Goal: Task Accomplishment & Management: Manage account settings

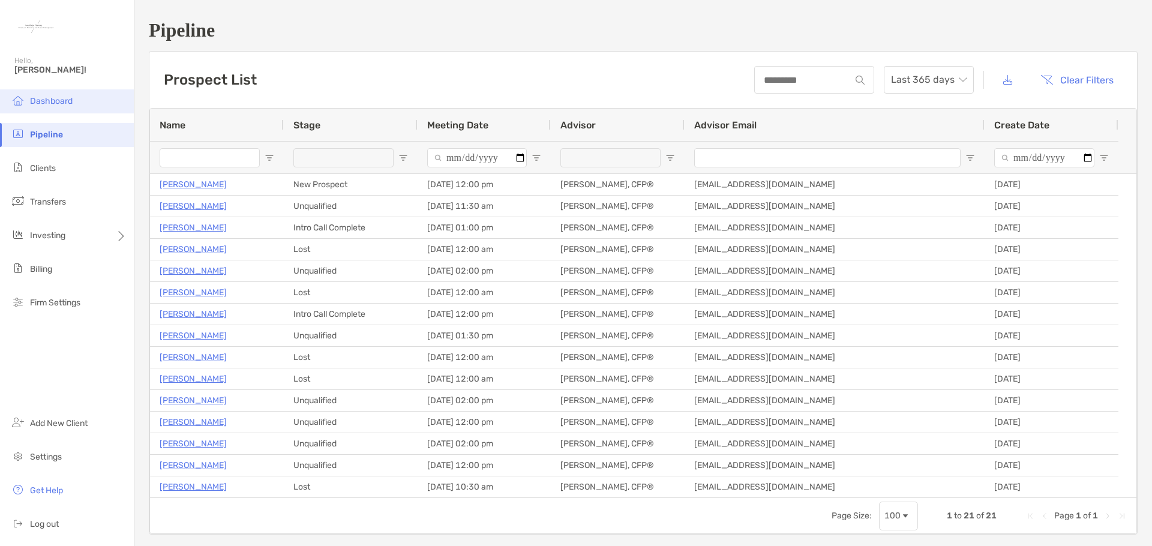
click at [59, 99] on span "Dashboard" at bounding box center [51, 101] width 43 height 10
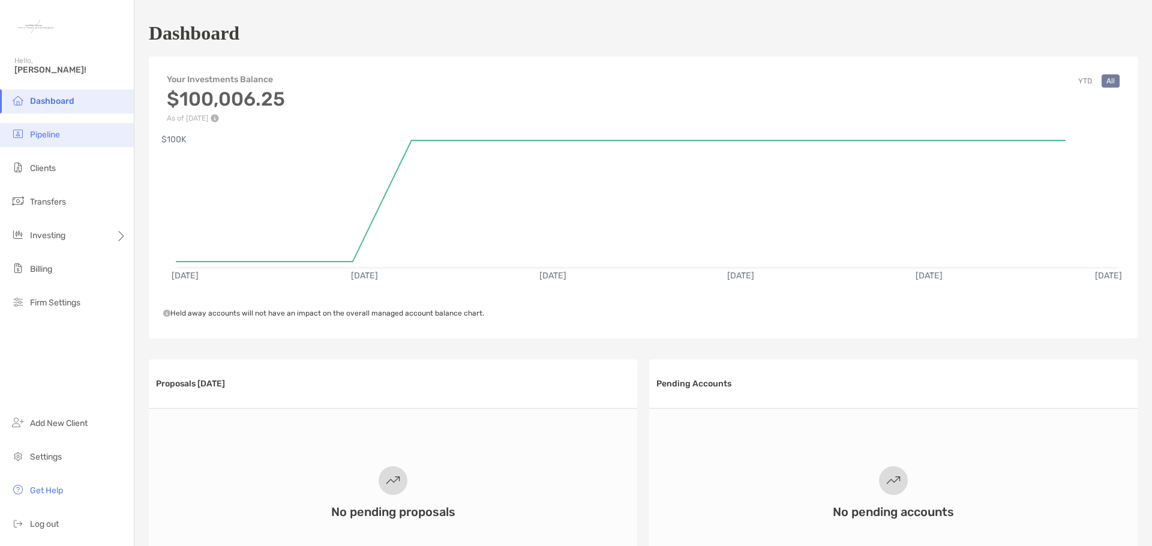
click at [47, 143] on li "Pipeline" at bounding box center [67, 135] width 134 height 24
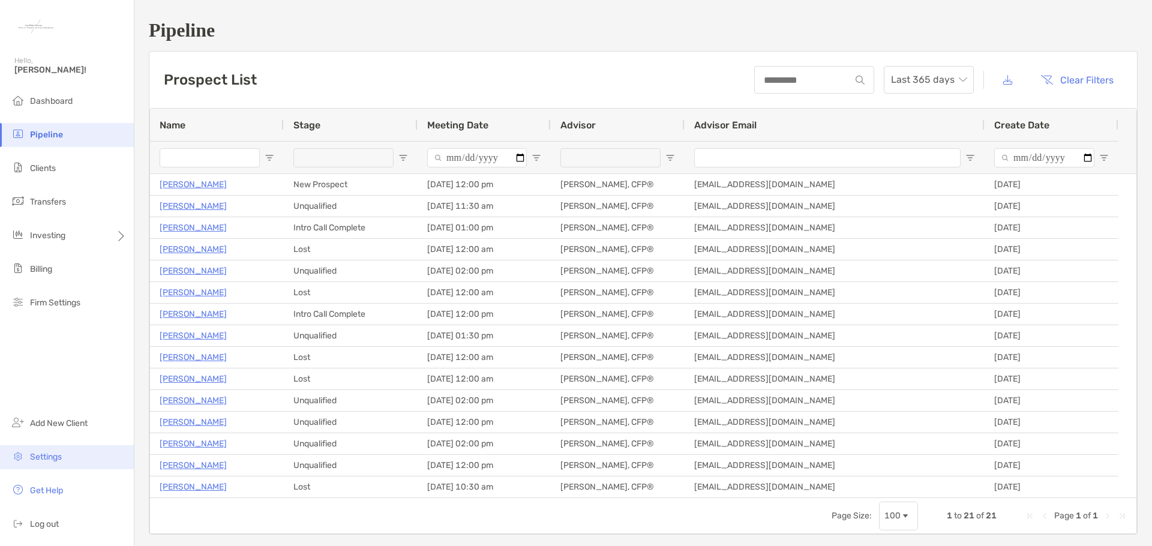
click at [67, 461] on li "Settings" at bounding box center [67, 457] width 134 height 24
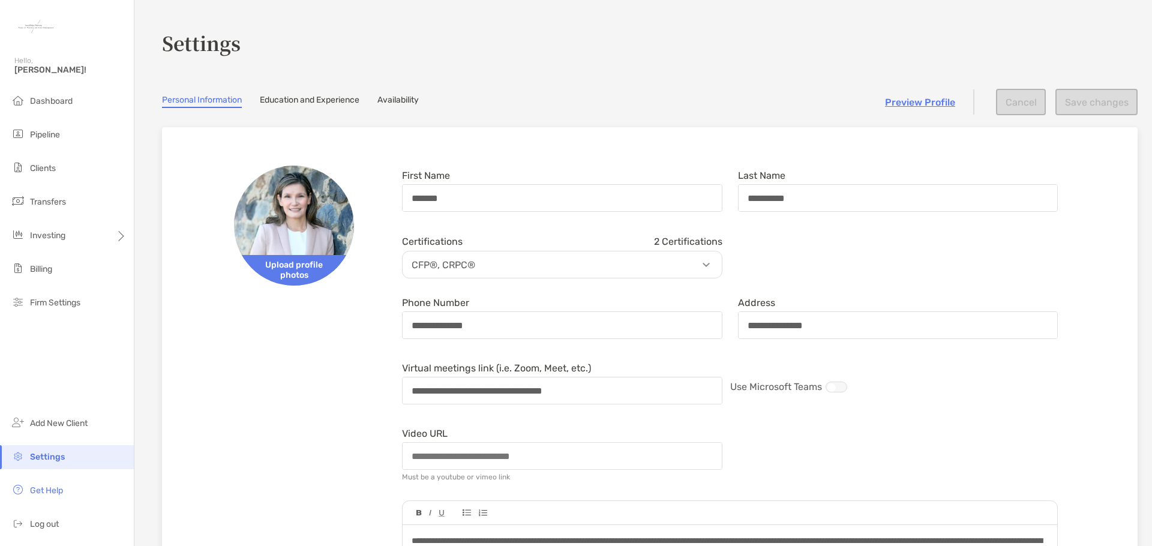
click at [409, 104] on link "Availability" at bounding box center [397, 101] width 41 height 13
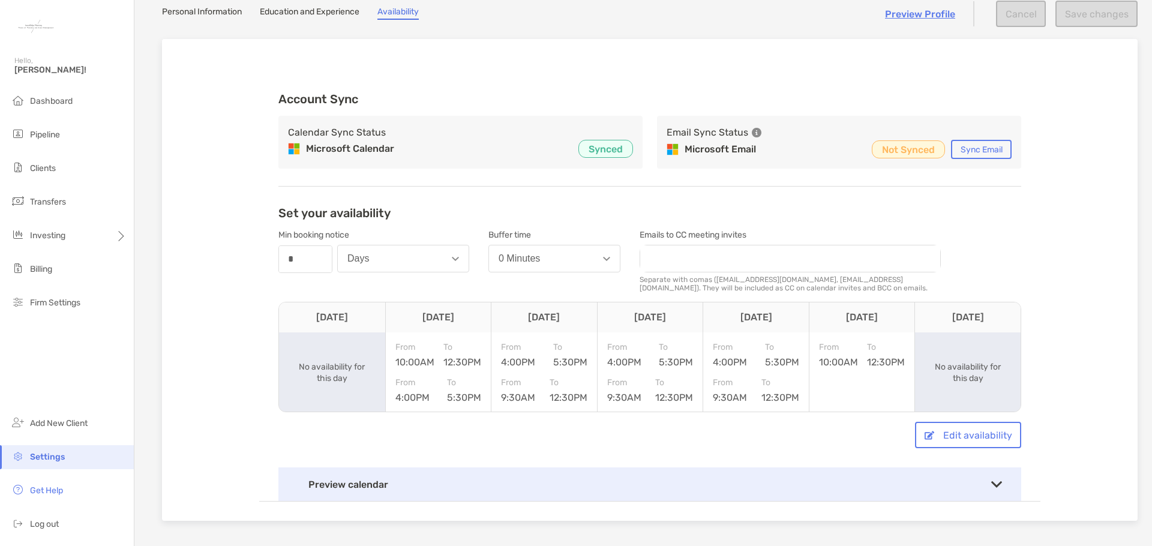
scroll to position [79, 0]
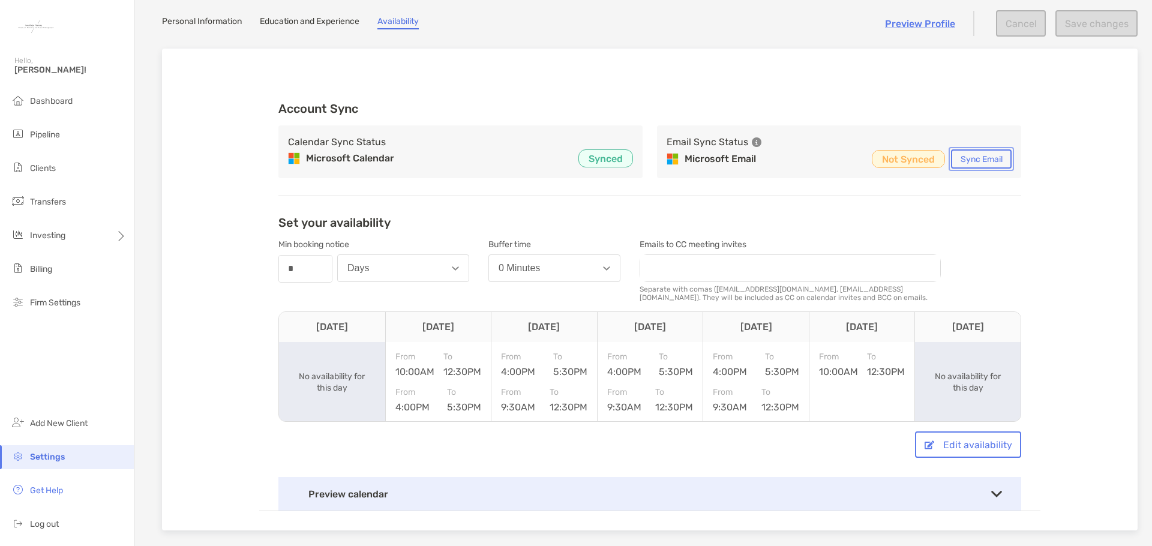
click at [986, 160] on button "Sync Email" at bounding box center [981, 158] width 61 height 19
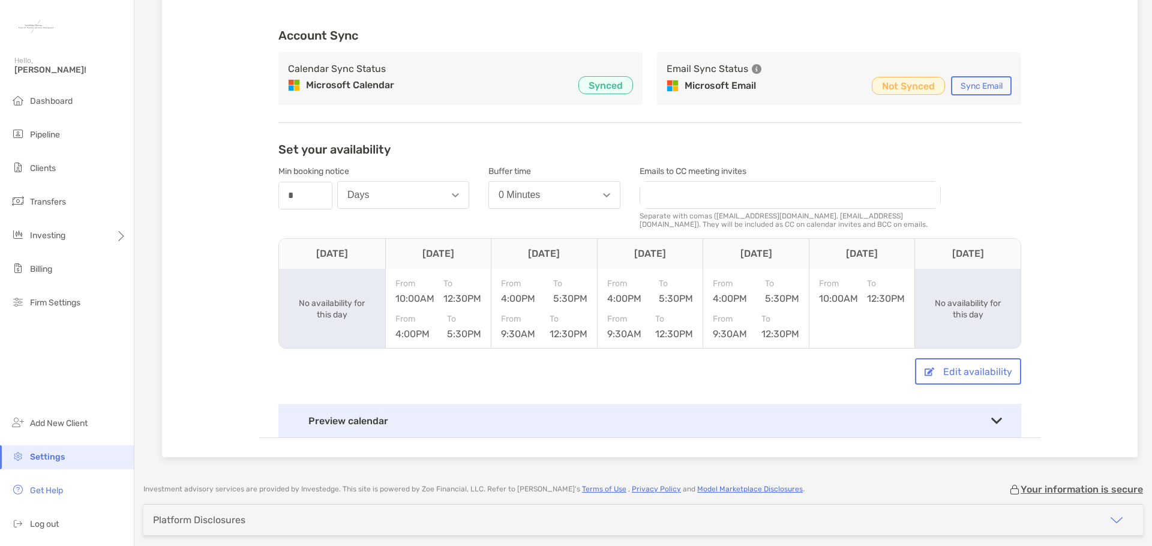
scroll to position [180, 0]
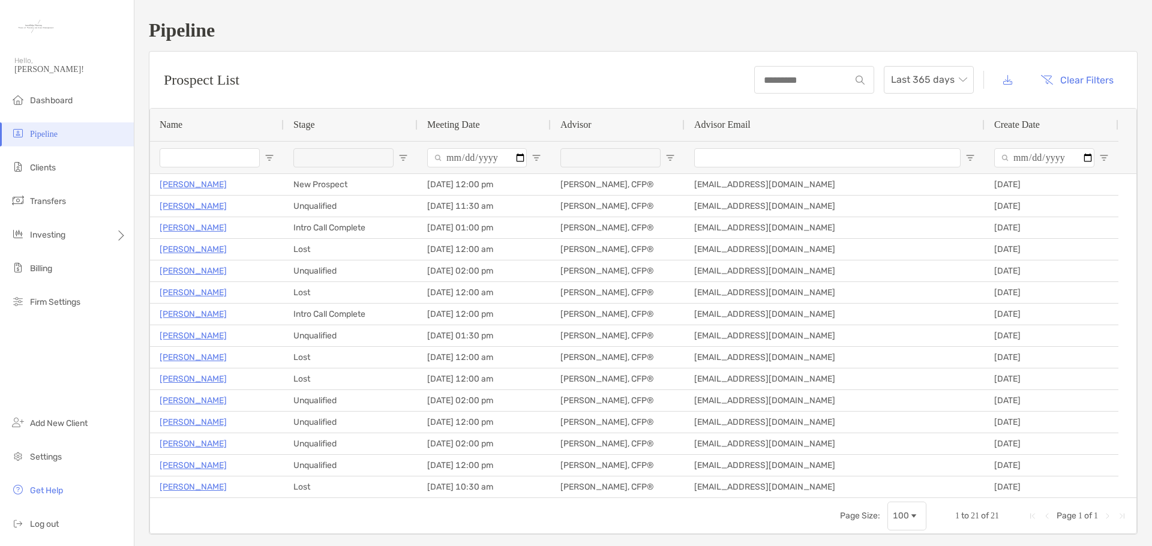
click at [406, 163] on div at bounding box center [351, 157] width 134 height 32
click at [404, 159] on span "Open Filter Menu" at bounding box center [403, 158] width 10 height 10
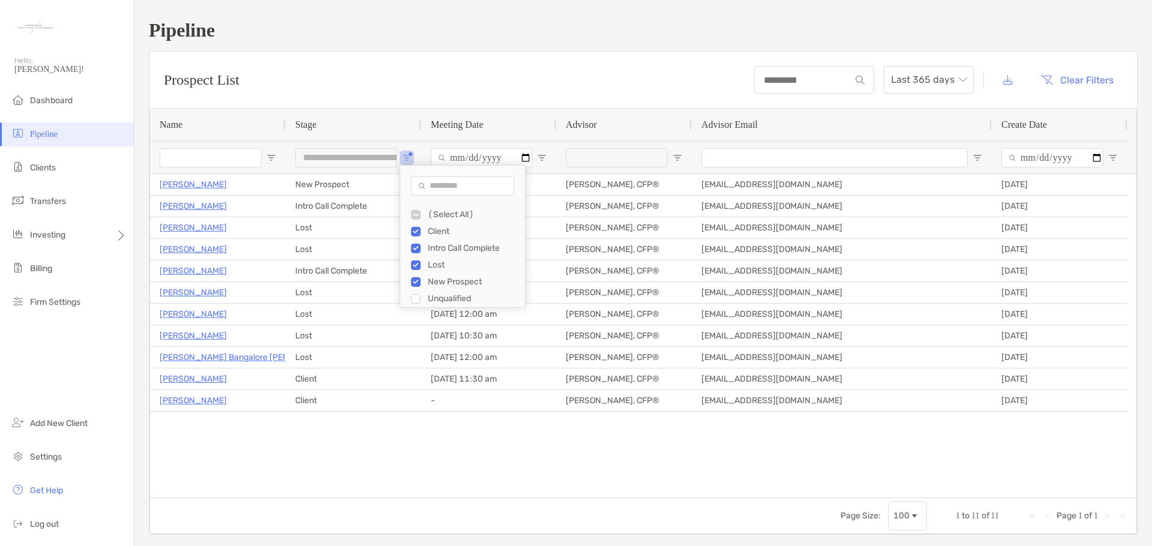
type input "**********"
